Goal: Check status: Check status

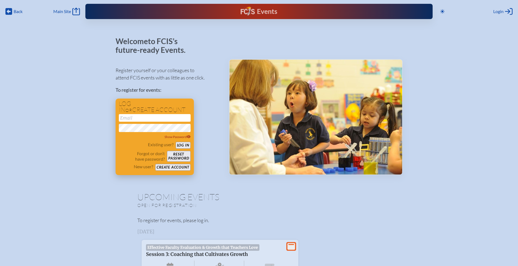
type input "[EMAIL_ADDRESS][DOMAIN_NAME]"
click at [181, 147] on button "Log in" at bounding box center [183, 145] width 15 height 7
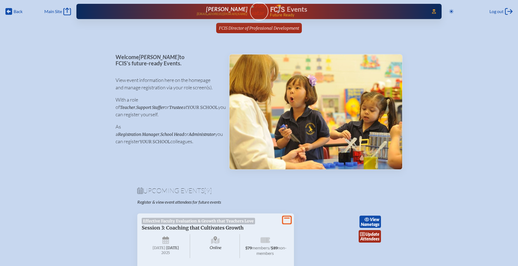
click at [269, 28] on span "FCIS Director of Professional Development" at bounding box center [259, 28] width 80 height 5
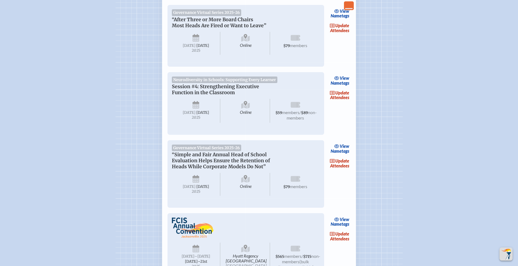
scroll to position [450, 0]
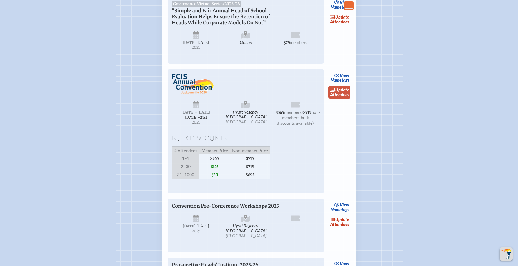
click at [339, 92] on span "update" at bounding box center [342, 89] width 14 height 5
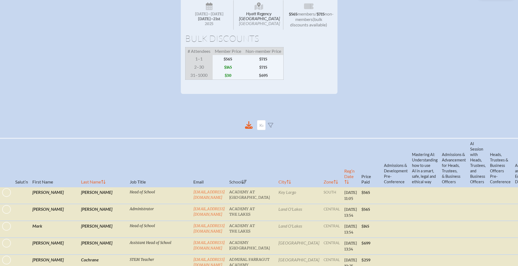
scroll to position [143, 0]
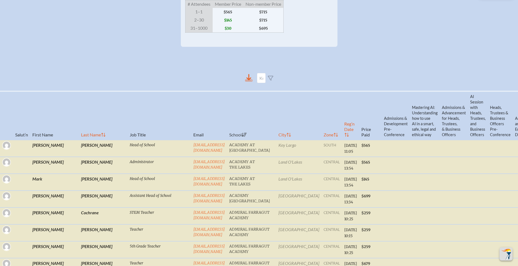
click at [249, 82] on icon at bounding box center [249, 80] width 8 height 2
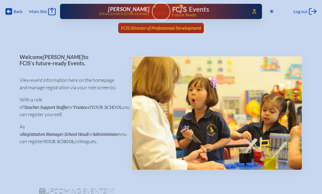
click at [159, 29] on span "FCIS Director of Professional Development" at bounding box center [161, 28] width 80 height 5
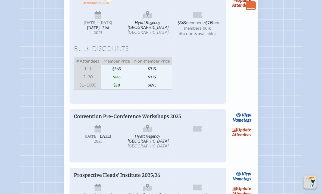
scroll to position [540, 0]
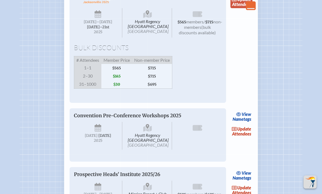
click at [239, 8] on link "update Attendees" at bounding box center [242, 2] width 22 height 13
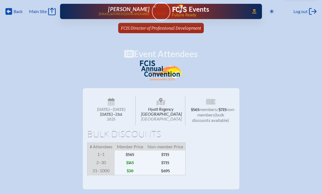
scroll to position [99, 0]
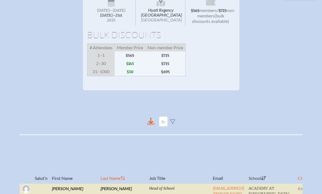
click at [151, 124] on icon at bounding box center [151, 121] width 5 height 6
